Goal: Information Seeking & Learning: Learn about a topic

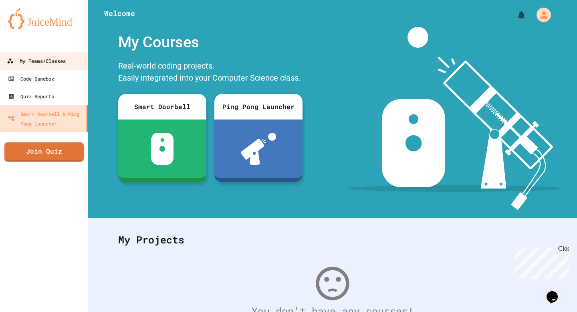
click at [38, 62] on div "My Teams/Classes" at bounding box center [36, 61] width 59 height 10
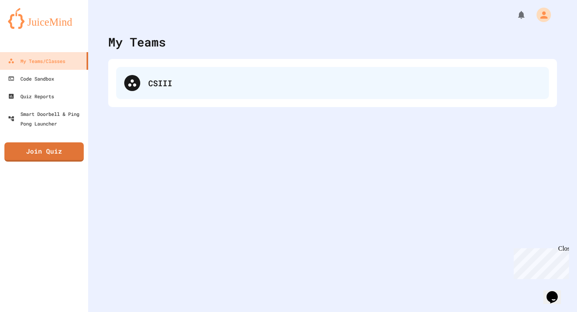
click at [138, 80] on div at bounding box center [132, 83] width 16 height 16
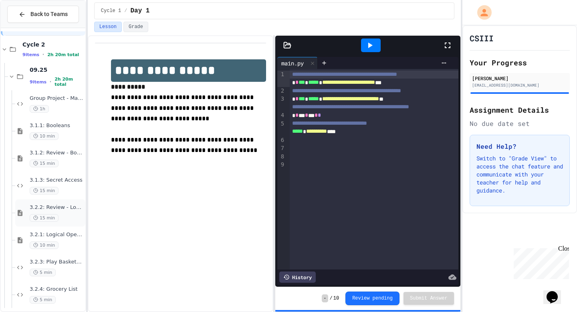
scroll to position [30, 0]
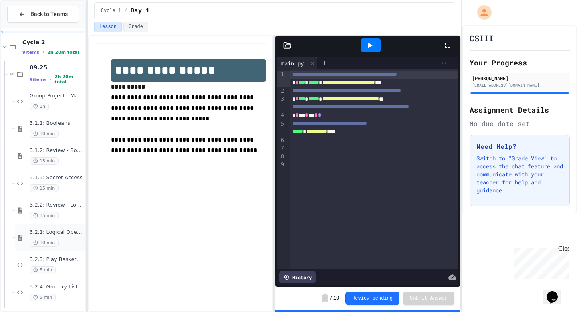
click at [55, 234] on span "3.2.1: Logical Operators" at bounding box center [57, 232] width 54 height 7
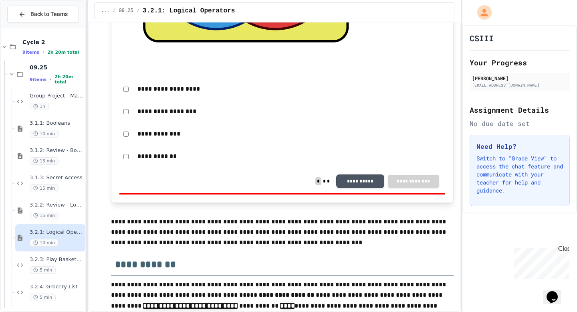
scroll to position [3235, 0]
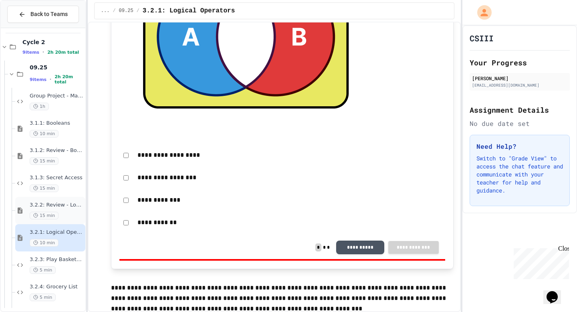
click at [73, 207] on span "3.2.2: Review - Logical Operators" at bounding box center [57, 205] width 54 height 7
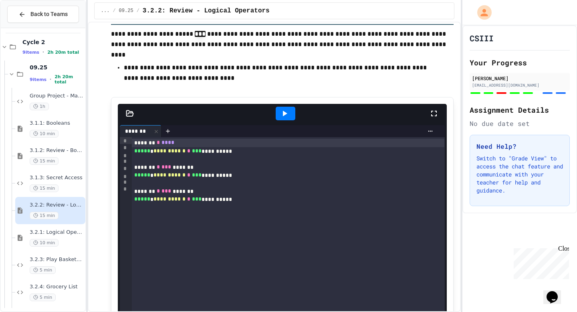
scroll to position [2549, 0]
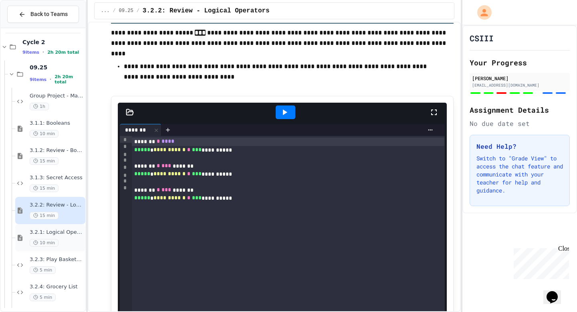
click at [70, 232] on span "3.2.1: Logical Operators" at bounding box center [57, 232] width 54 height 7
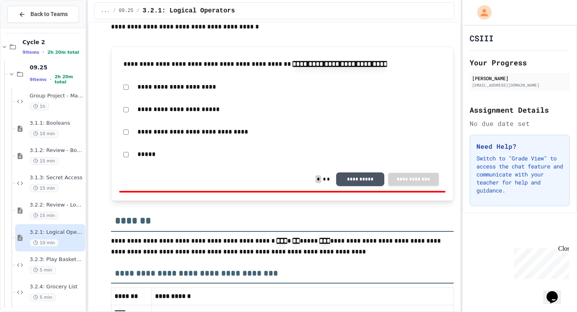
scroll to position [4692, 0]
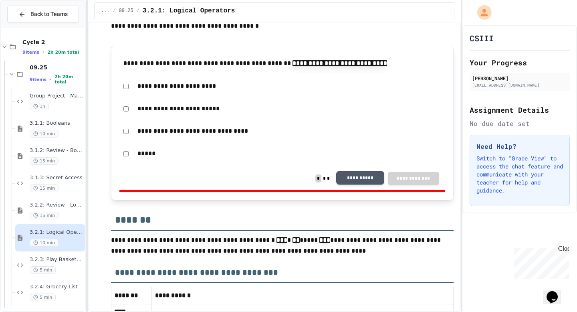
click at [350, 185] on button "**********" at bounding box center [360, 178] width 48 height 14
click at [121, 95] on div "**********" at bounding box center [282, 86] width 326 height 18
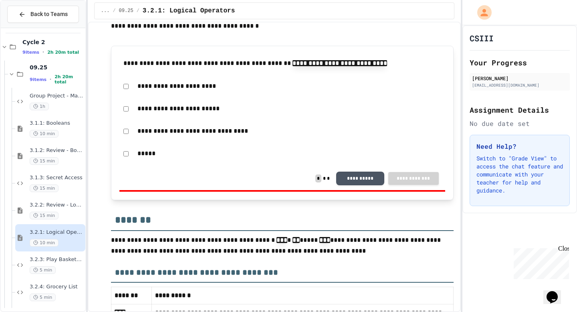
click at [121, 95] on div "**********" at bounding box center [282, 86] width 326 height 18
click at [128, 95] on div "**********" at bounding box center [282, 86] width 326 height 18
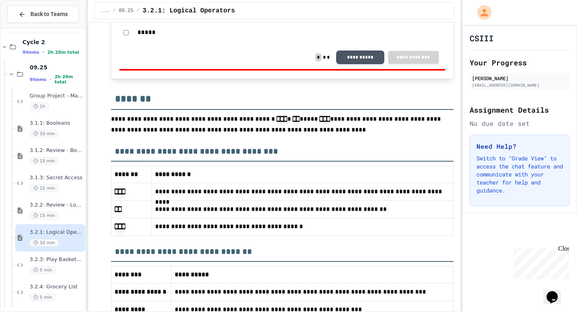
scroll to position [4915, 0]
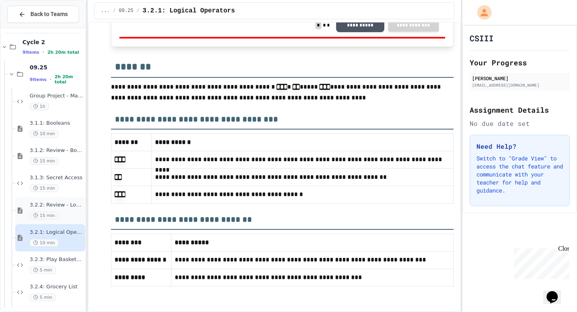
click at [39, 206] on span "3.2.2: Review - Logical Operators" at bounding box center [57, 205] width 54 height 7
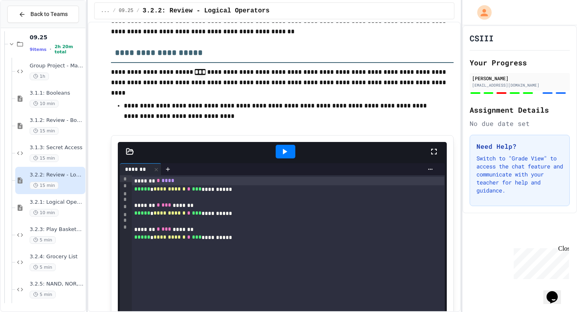
scroll to position [2513, 0]
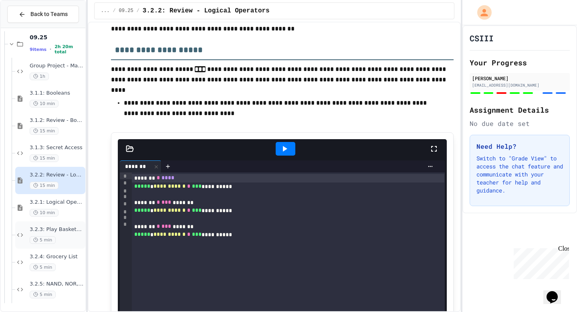
click at [29, 245] on div "3.2.3: Play Basketball 5 min" at bounding box center [50, 234] width 70 height 27
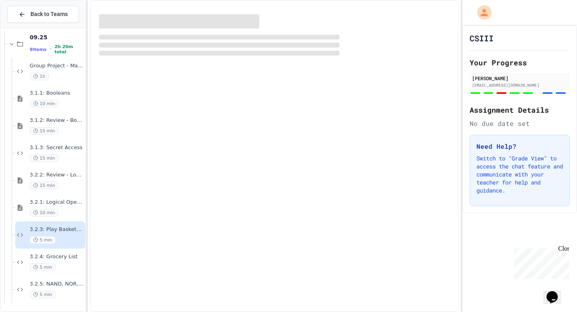
scroll to position [50, 0]
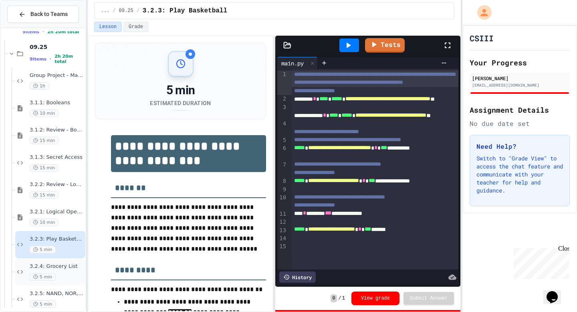
click at [73, 276] on div "5 min" at bounding box center [57, 277] width 54 height 8
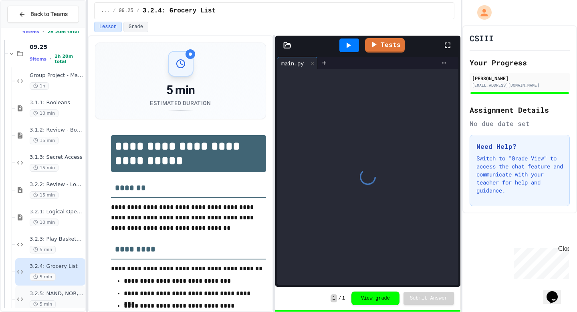
click at [68, 293] on span "3.2.5: NAND, NOR, XOR" at bounding box center [57, 293] width 54 height 7
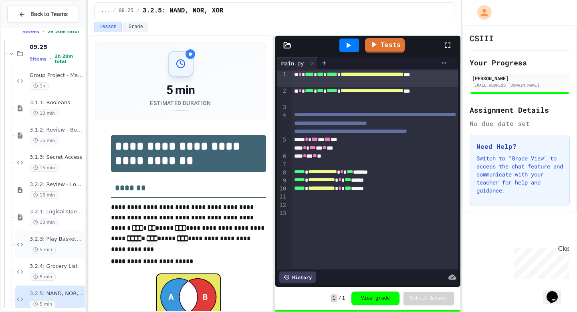
click at [79, 246] on div "5 min" at bounding box center [57, 250] width 54 height 8
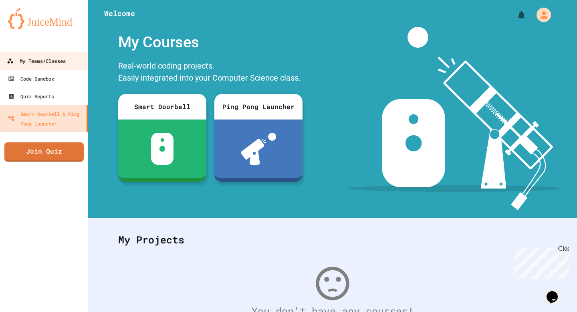
click at [36, 59] on div "My Teams/Classes" at bounding box center [36, 61] width 59 height 10
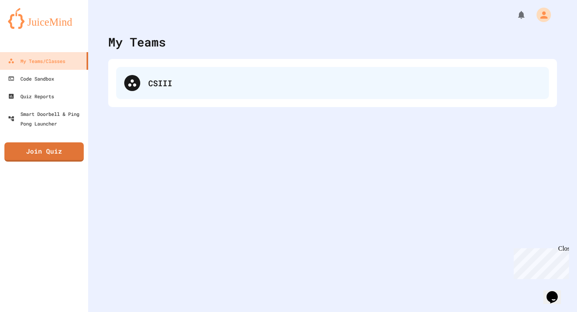
click at [170, 89] on div "CSIII" at bounding box center [332, 83] width 433 height 32
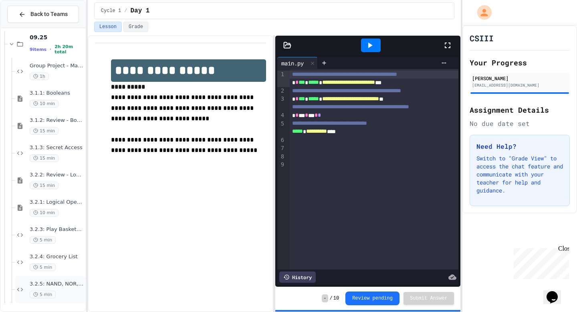
click at [49, 290] on span "5 min" at bounding box center [43, 294] width 26 height 8
